Goal: Check status: Check status

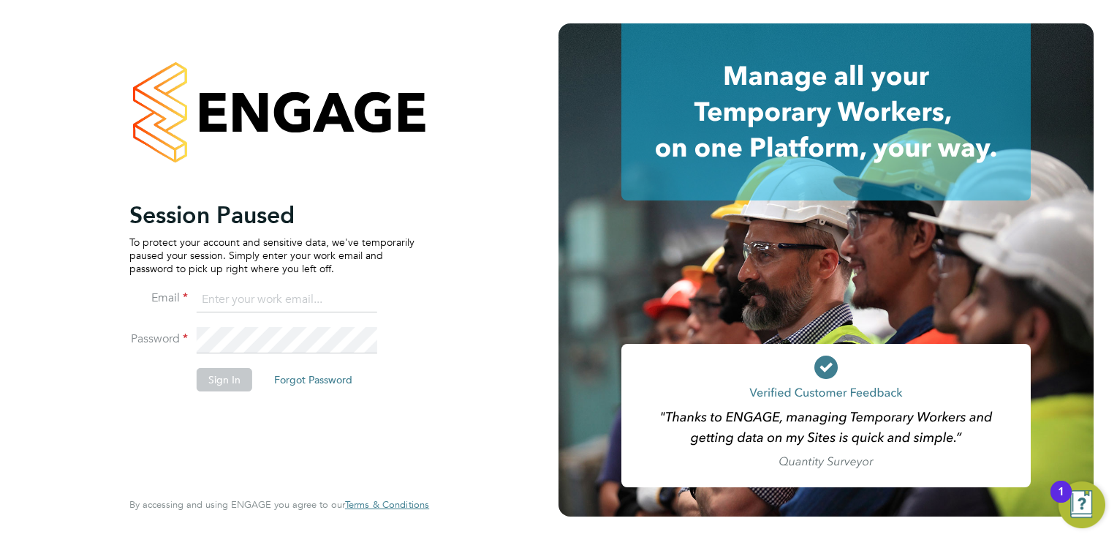
click at [240, 306] on input at bounding box center [287, 300] width 181 height 26
type input "johnw@falcongreen.co.uk"
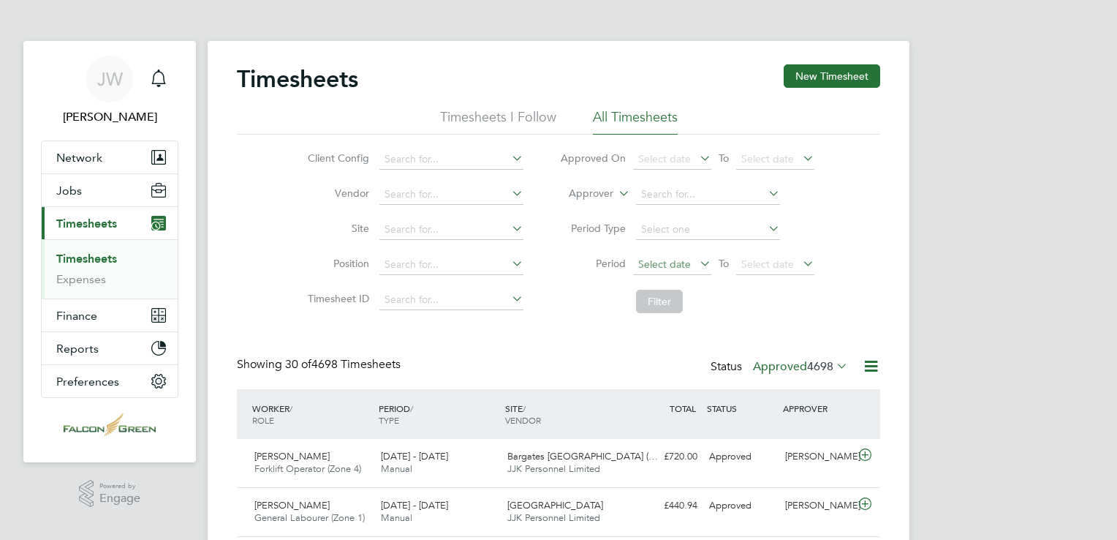
click at [684, 265] on span "Select date" at bounding box center [664, 263] width 53 height 13
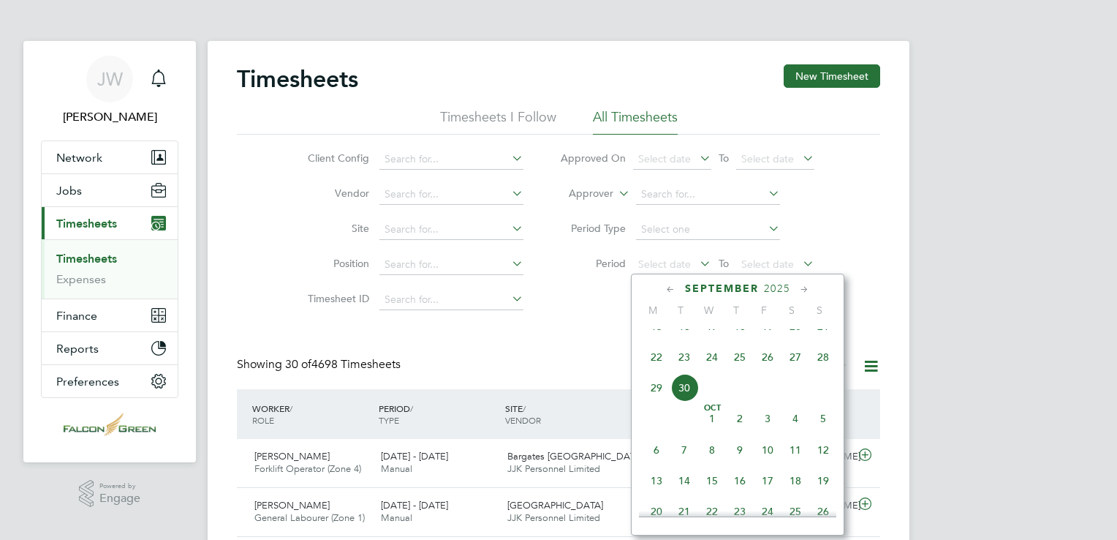
click at [657, 367] on span "22" at bounding box center [657, 357] width 28 height 28
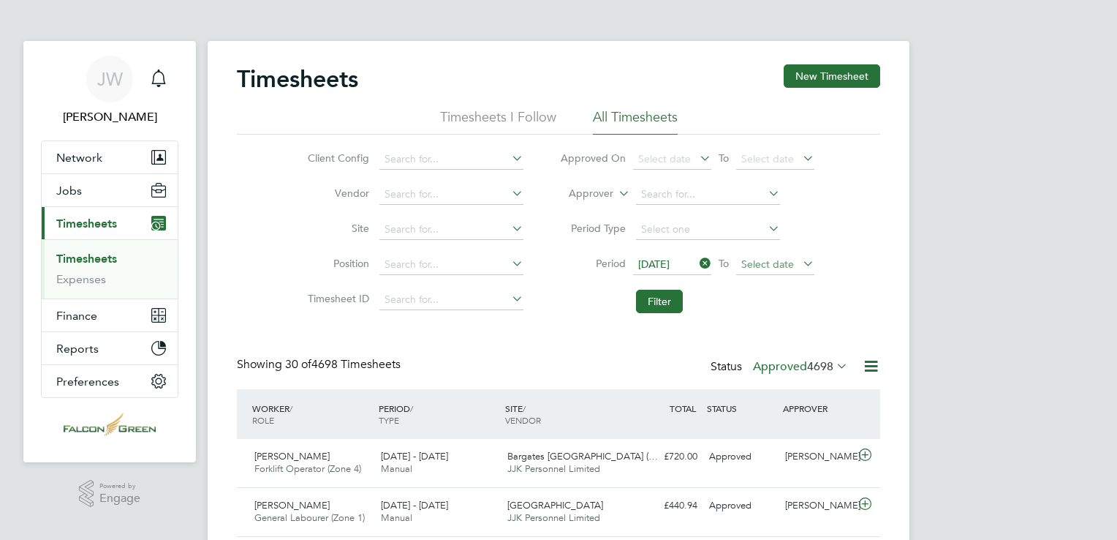
click at [749, 262] on span "Select date" at bounding box center [768, 263] width 53 height 13
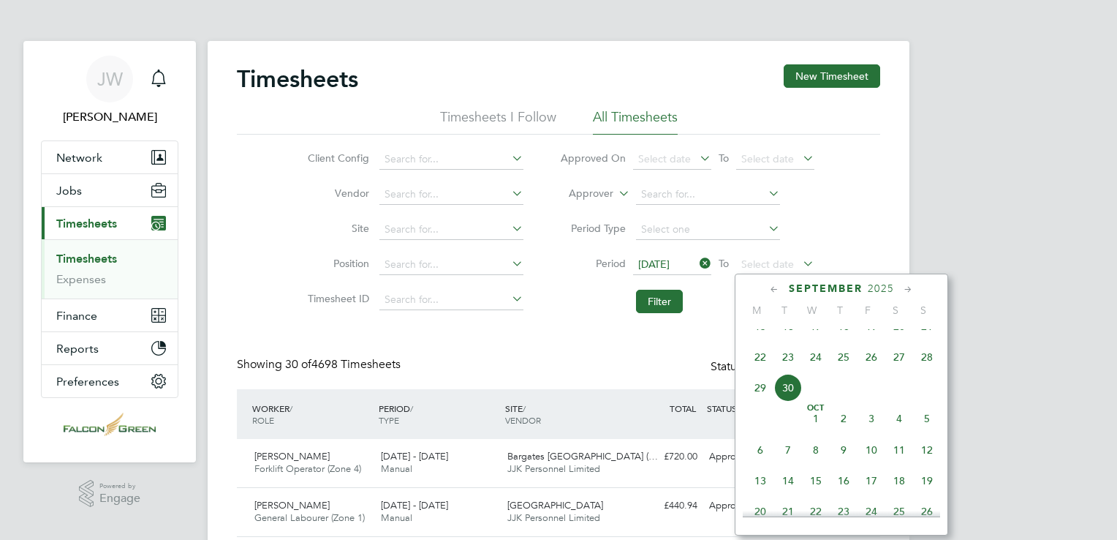
click at [928, 371] on span "28" at bounding box center [927, 357] width 28 height 28
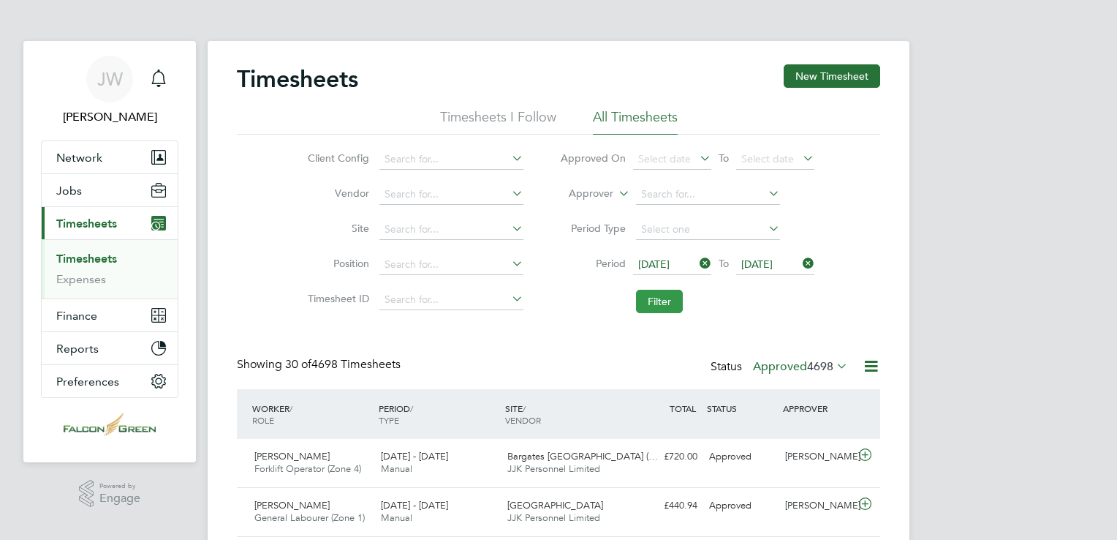
click at [667, 304] on button "Filter" at bounding box center [659, 301] width 47 height 23
click at [786, 367] on label "Approved 37" at bounding box center [807, 366] width 82 height 15
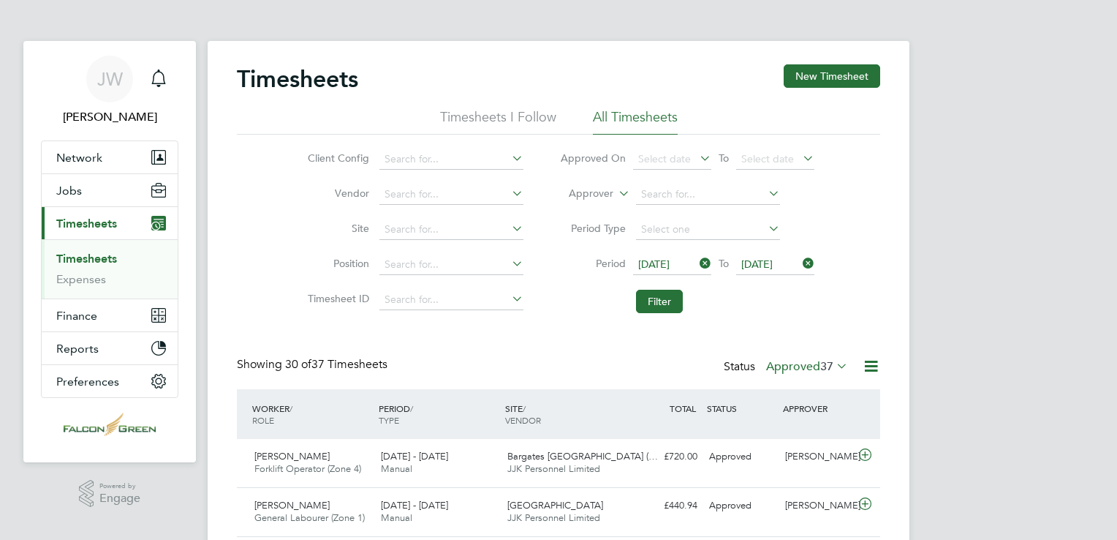
click at [834, 363] on icon at bounding box center [834, 365] width 0 height 20
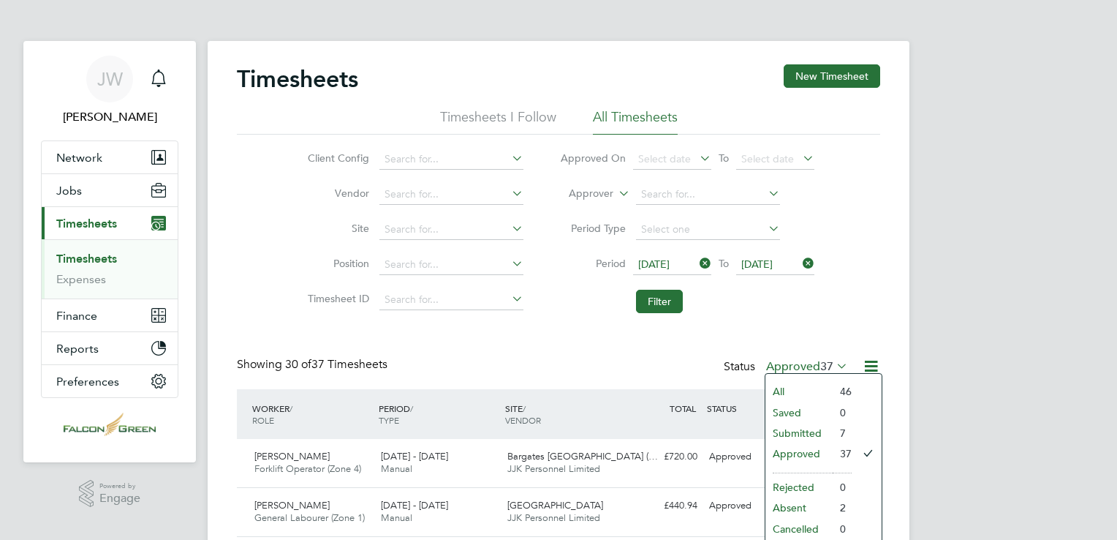
click at [790, 434] on li "Submitted" at bounding box center [799, 433] width 67 height 20
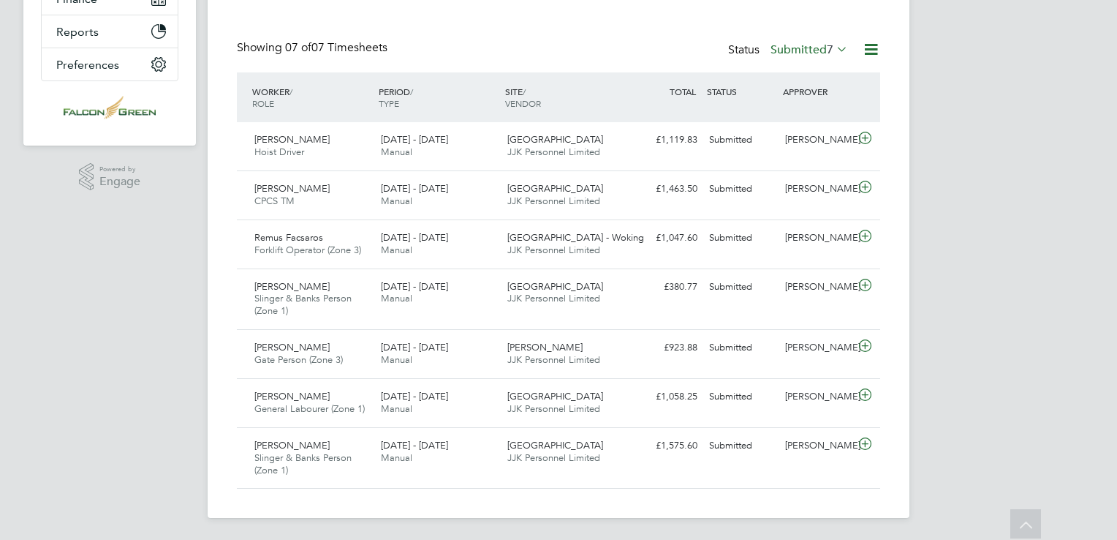
click at [801, 48] on label "Submitted 7" at bounding box center [810, 49] width 78 height 15
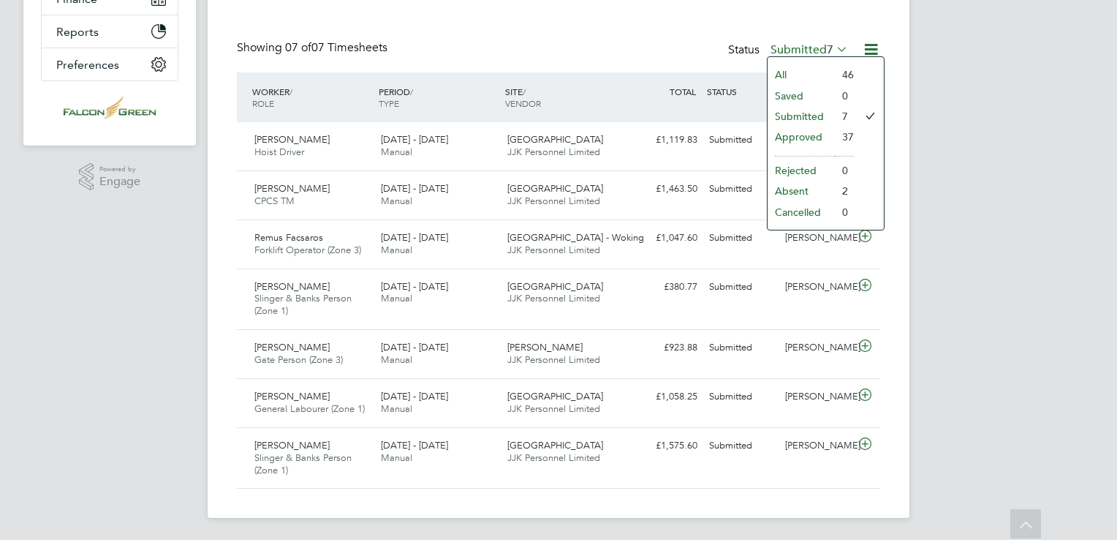
click at [785, 136] on li "Approved" at bounding box center [801, 137] width 67 height 20
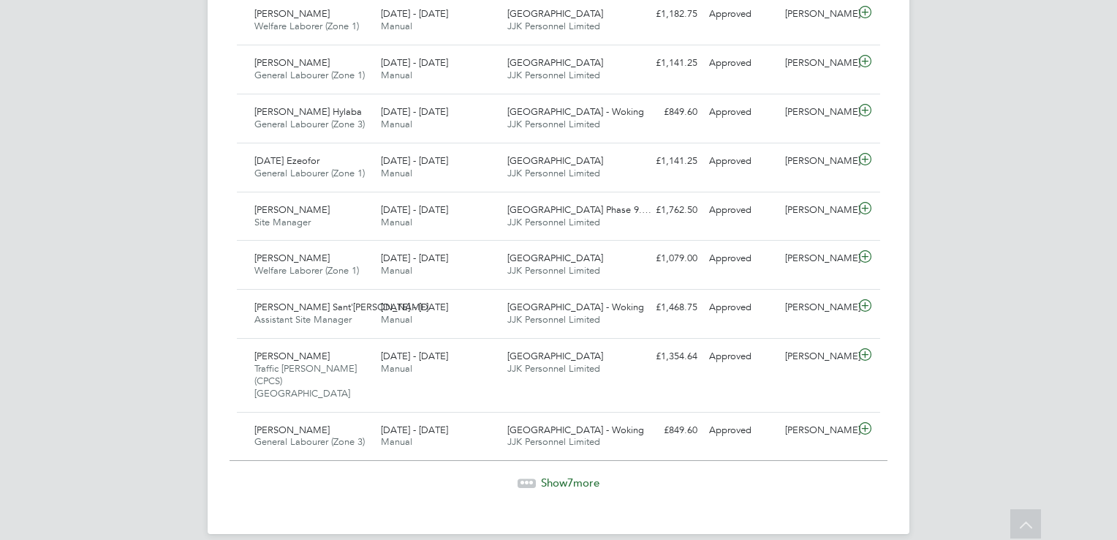
click at [571, 475] on span "7" at bounding box center [570, 482] width 6 height 14
